Goal: Transaction & Acquisition: Purchase product/service

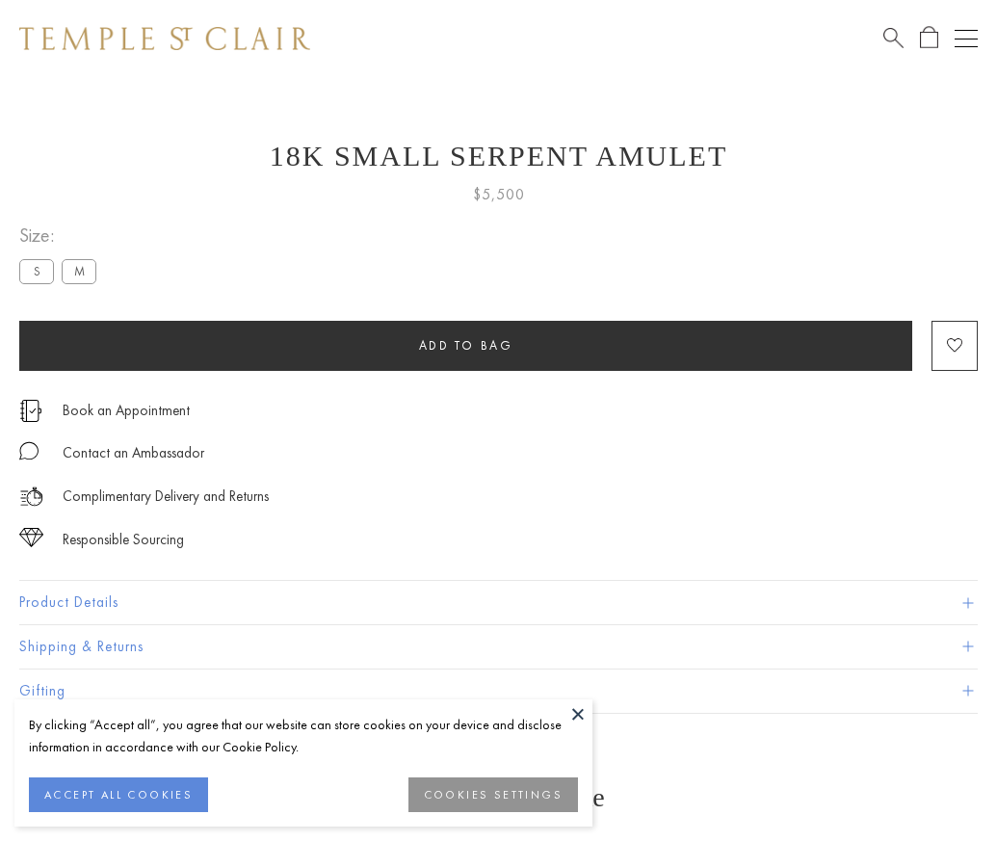
click at [465, 345] on span "Add to bag" at bounding box center [466, 345] width 94 height 16
